Goal: Transaction & Acquisition: Purchase product/service

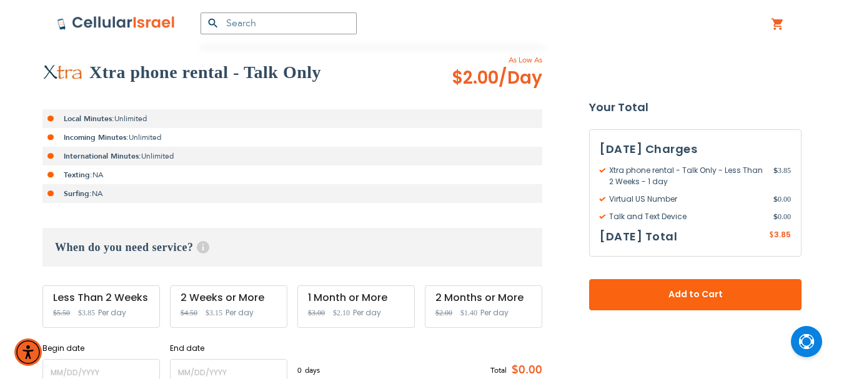
scroll to position [313, 0]
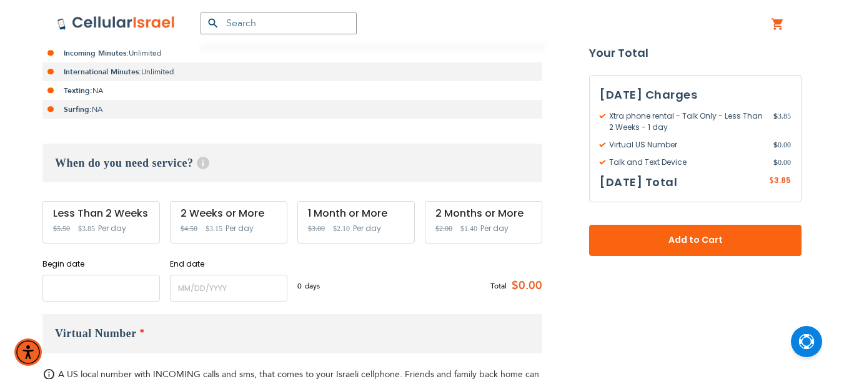
click at [106, 290] on input "name" at bounding box center [102, 288] width 118 height 27
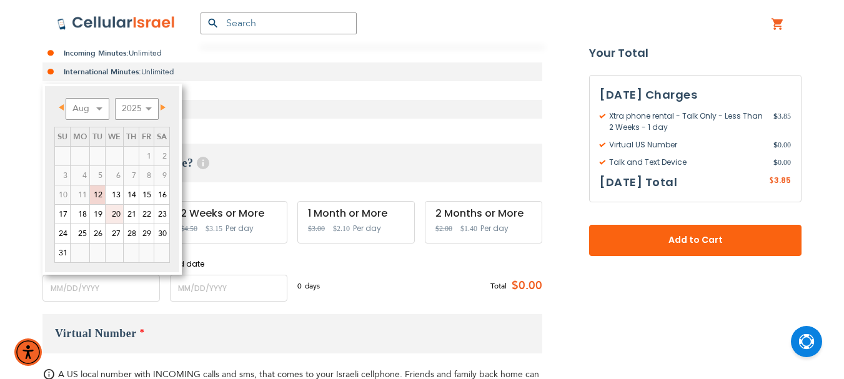
click at [118, 213] on link "20" at bounding box center [115, 214] width 18 height 19
type input "[DATE]"
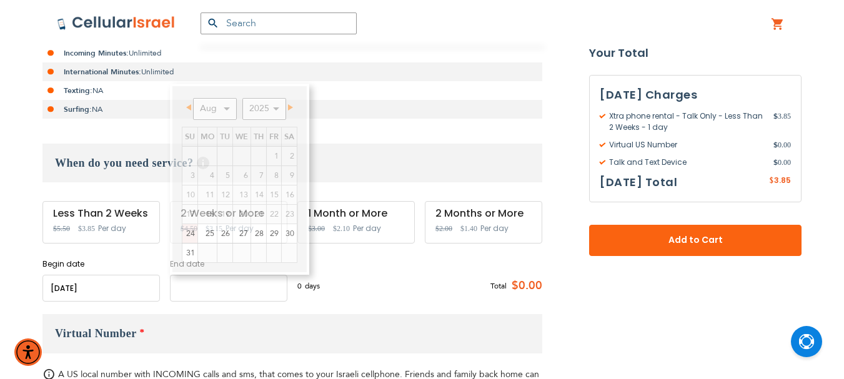
click at [235, 291] on input "name" at bounding box center [229, 288] width 118 height 27
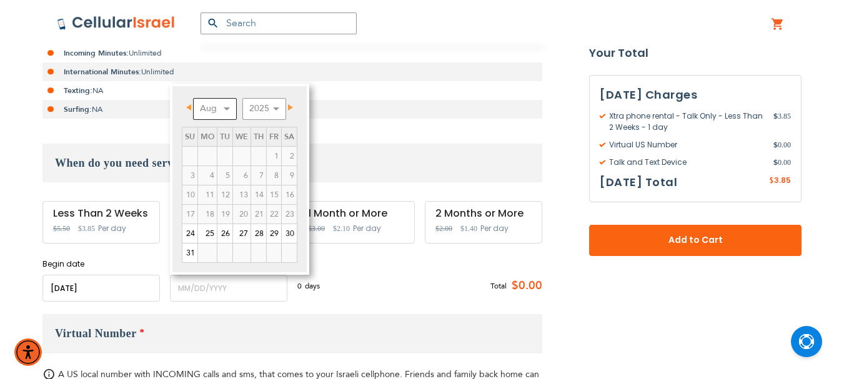
click at [229, 106] on select "Aug Sep Oct Nov Dec" at bounding box center [215, 109] width 44 height 22
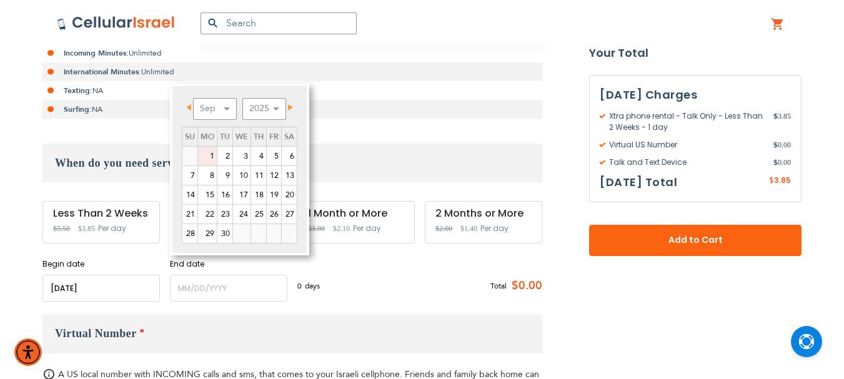
click at [213, 153] on link "1" at bounding box center [207, 156] width 19 height 19
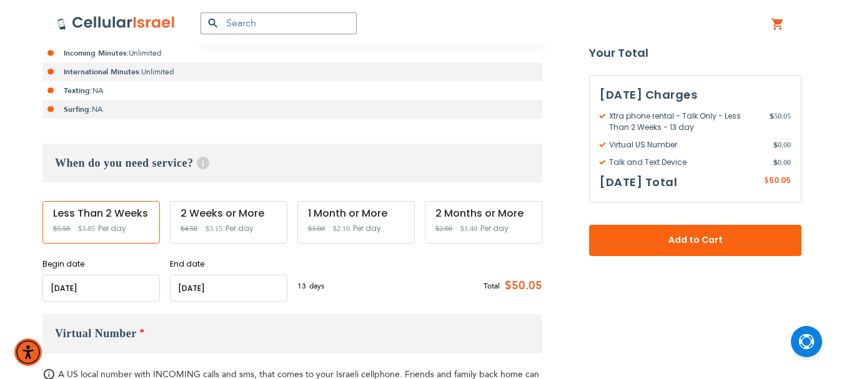
click at [191, 286] on input "name" at bounding box center [229, 288] width 118 height 27
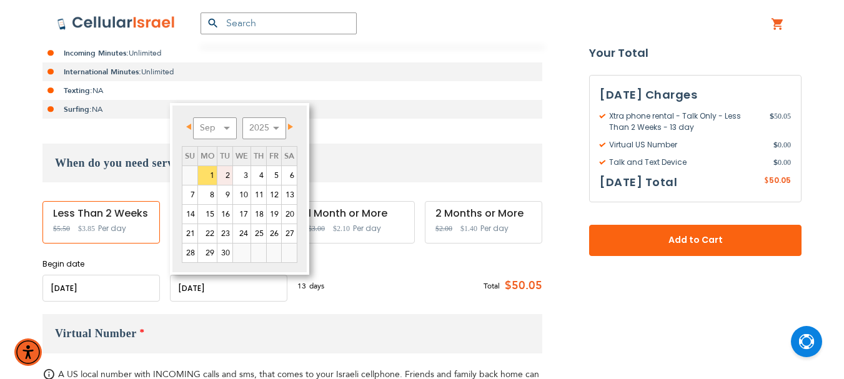
click at [220, 169] on link "2" at bounding box center [225, 175] width 15 height 19
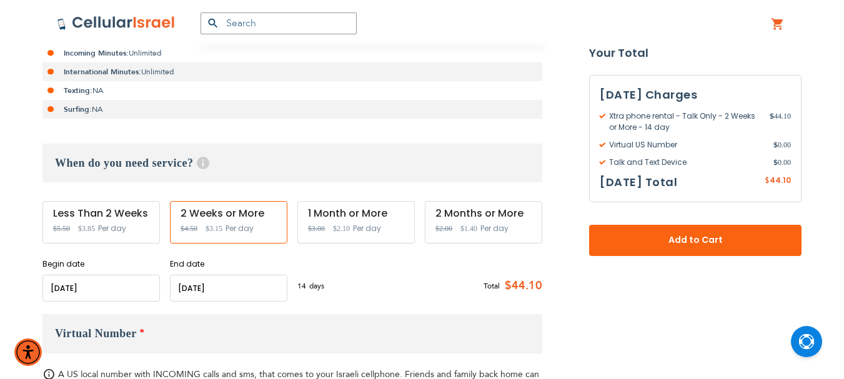
click at [211, 289] on input "name" at bounding box center [229, 288] width 118 height 27
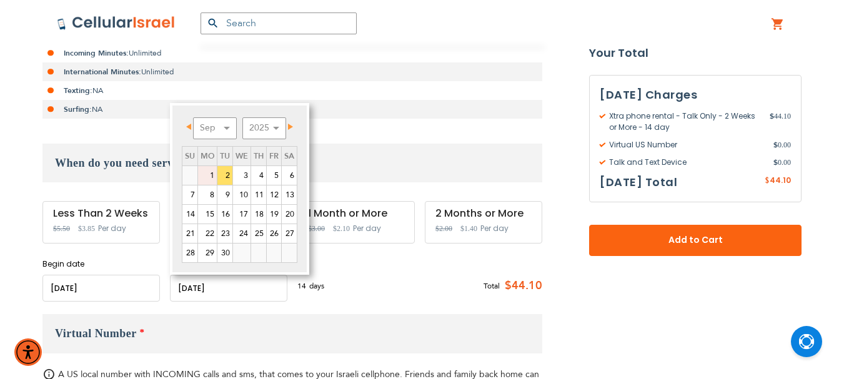
click at [211, 168] on link "1" at bounding box center [207, 175] width 19 height 19
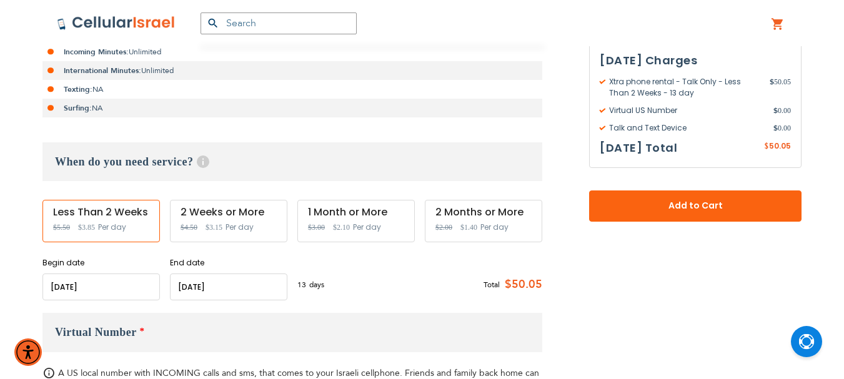
scroll to position [331, 0]
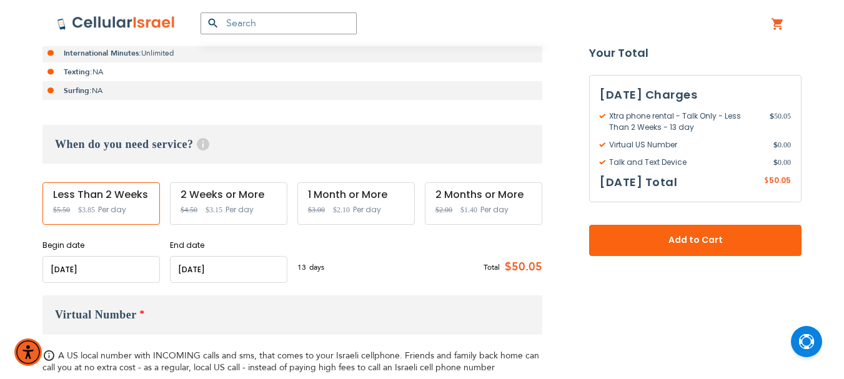
click at [116, 269] on input "name" at bounding box center [102, 269] width 118 height 27
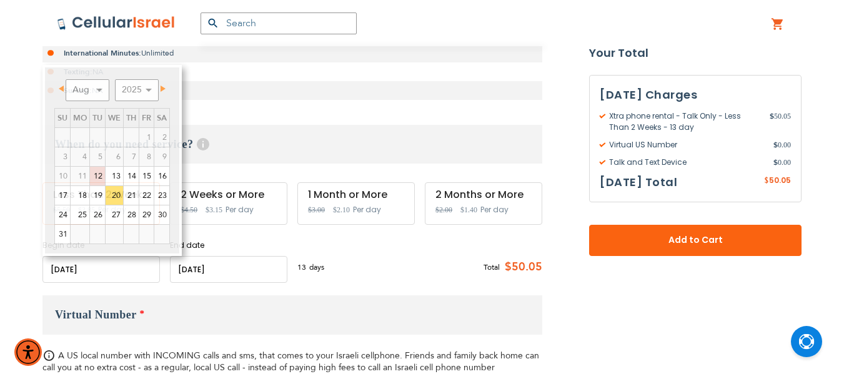
click at [383, 134] on h3 "When do you need service? Help Service starts at 12 AM of the start date and en…" at bounding box center [293, 144] width 500 height 39
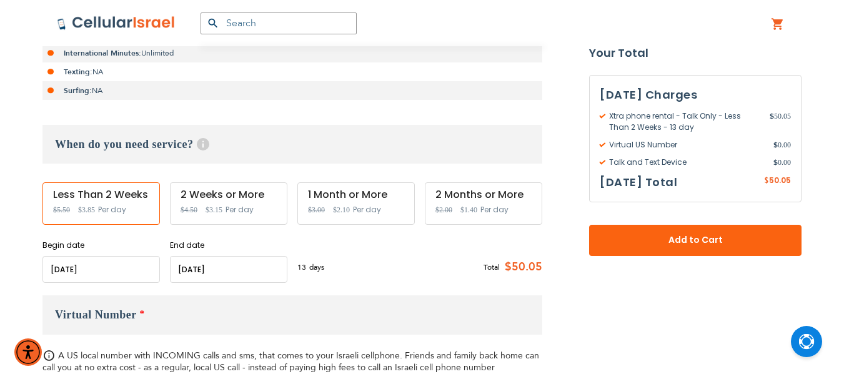
click at [218, 270] on input "name" at bounding box center [229, 269] width 118 height 27
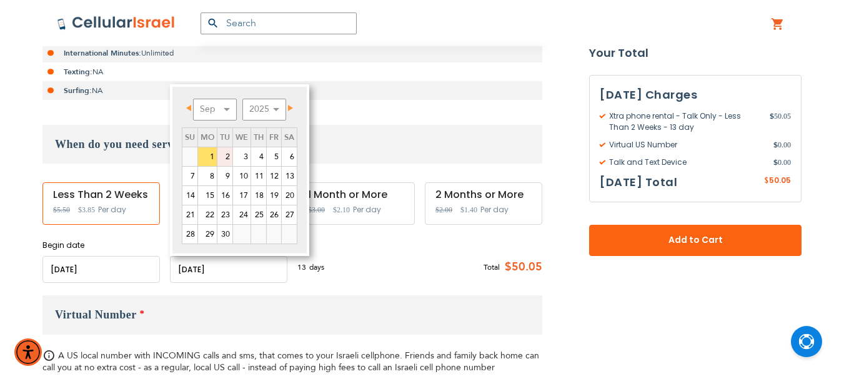
click at [227, 153] on link "2" at bounding box center [225, 157] width 15 height 19
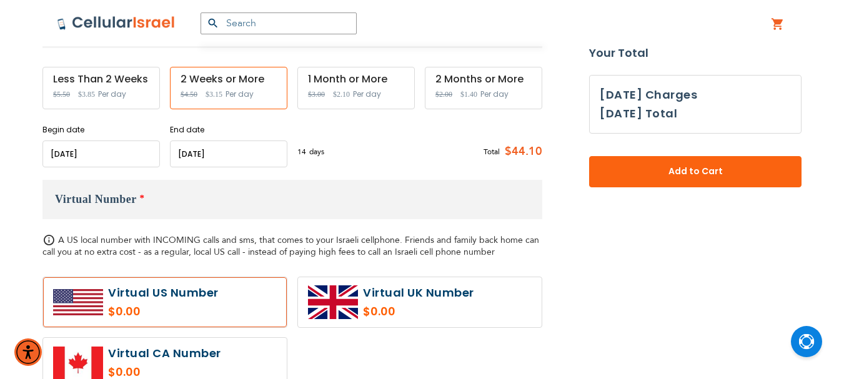
scroll to position [456, 0]
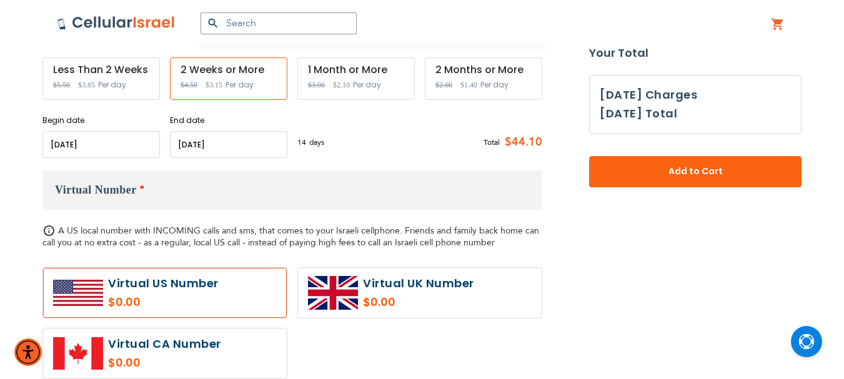
click at [110, 146] on input "name" at bounding box center [102, 144] width 118 height 27
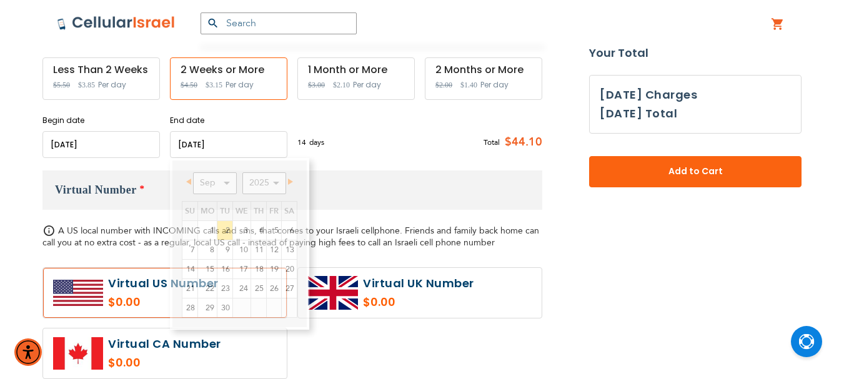
click at [208, 141] on input "name" at bounding box center [229, 144] width 118 height 27
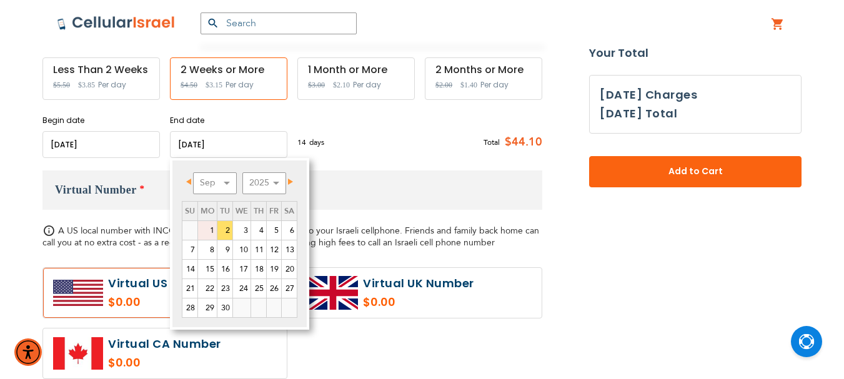
click at [207, 225] on link "1" at bounding box center [207, 230] width 19 height 19
type input "[DATE]"
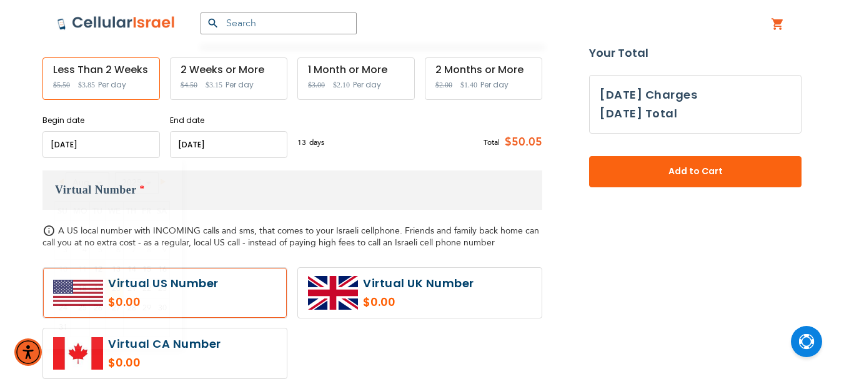
click at [89, 149] on input "name" at bounding box center [102, 144] width 118 height 27
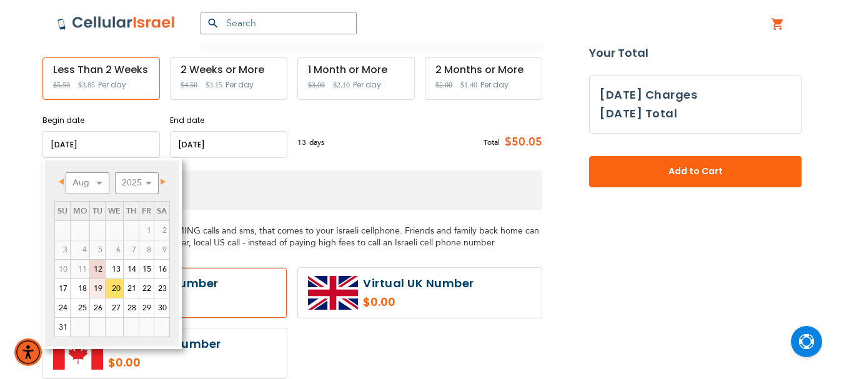
click at [99, 288] on link "19" at bounding box center [97, 288] width 15 height 19
type input "[DATE]"
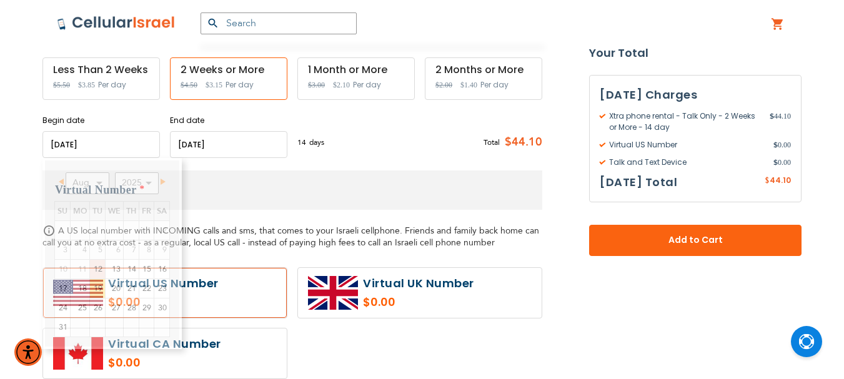
click at [102, 139] on input "name" at bounding box center [102, 144] width 118 height 27
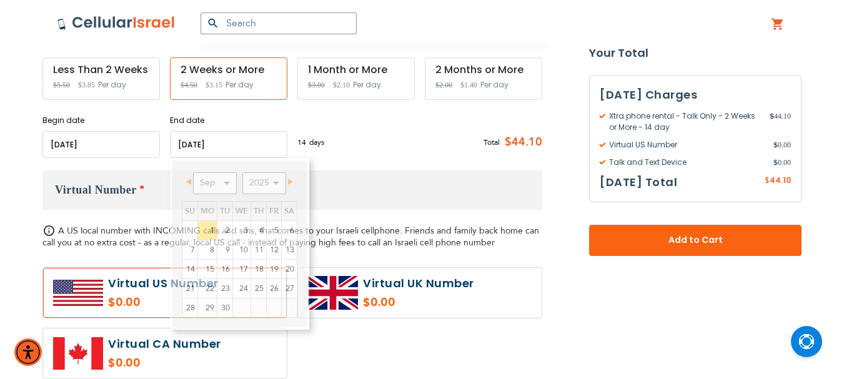
click at [223, 147] on input "name" at bounding box center [229, 144] width 118 height 27
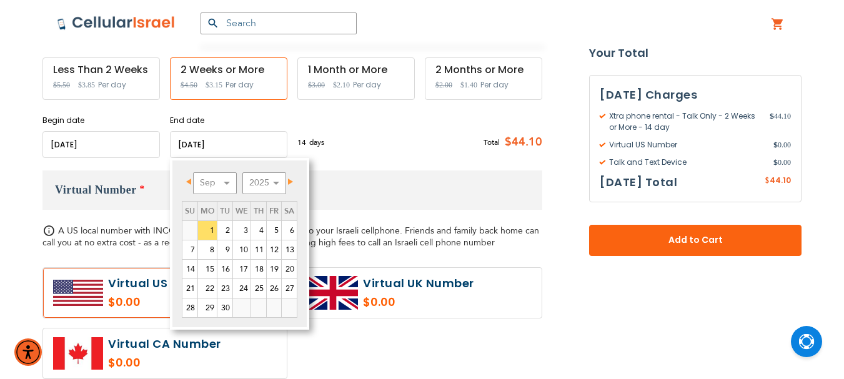
click at [108, 153] on input "name" at bounding box center [102, 144] width 118 height 27
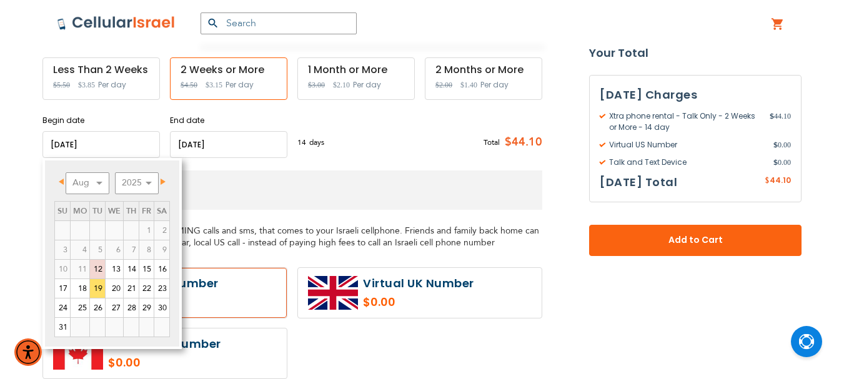
click at [108, 153] on input "name" at bounding box center [102, 144] width 118 height 27
click at [218, 180] on h3 "Virtual Number *" at bounding box center [293, 190] width 500 height 39
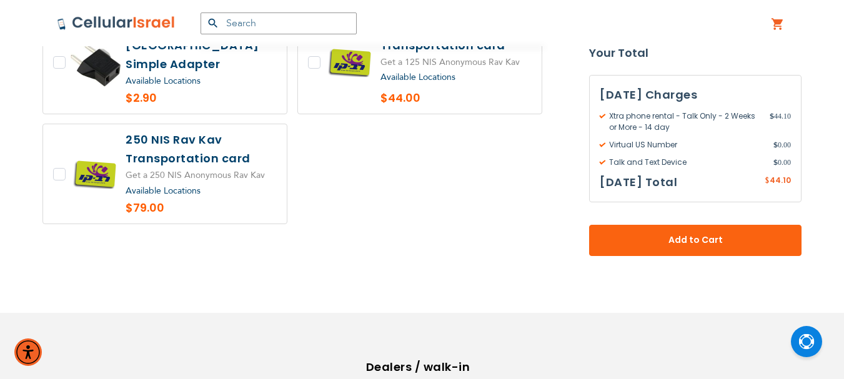
scroll to position [1144, 0]
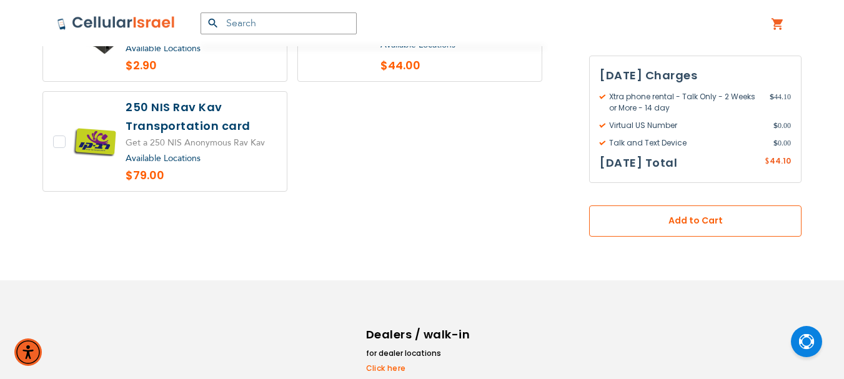
click at [698, 220] on span "Add to Cart" at bounding box center [696, 220] width 130 height 13
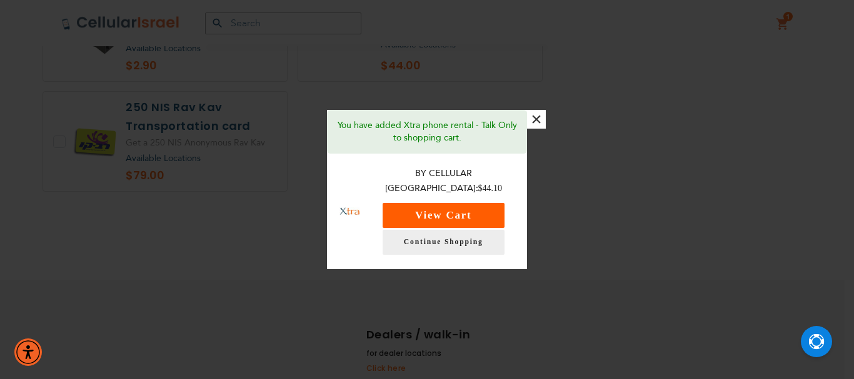
click at [449, 213] on button "View Cart" at bounding box center [444, 215] width 122 height 25
